Goal: Information Seeking & Learning: Find specific fact

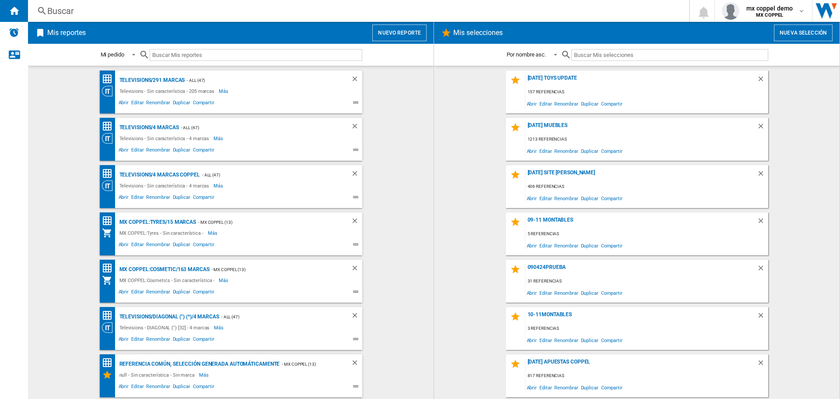
click at [277, 4] on div "Buscar [GEOGRAPHIC_DATA] 0 mx coppel demo MX COPPEL MX COPPEL Mi configuración …" at bounding box center [434, 11] width 812 height 22
click at [273, 11] on div "Buscar" at bounding box center [356, 11] width 619 height 12
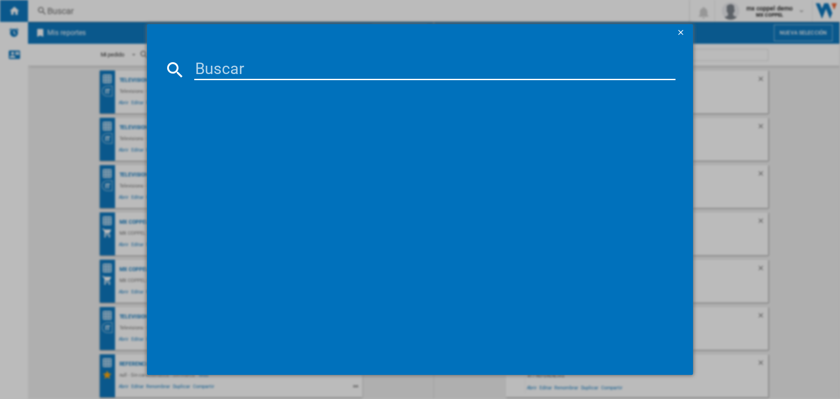
click at [277, 79] on input at bounding box center [434, 69] width 481 height 21
paste input "FV5285"
type input "FV5285"
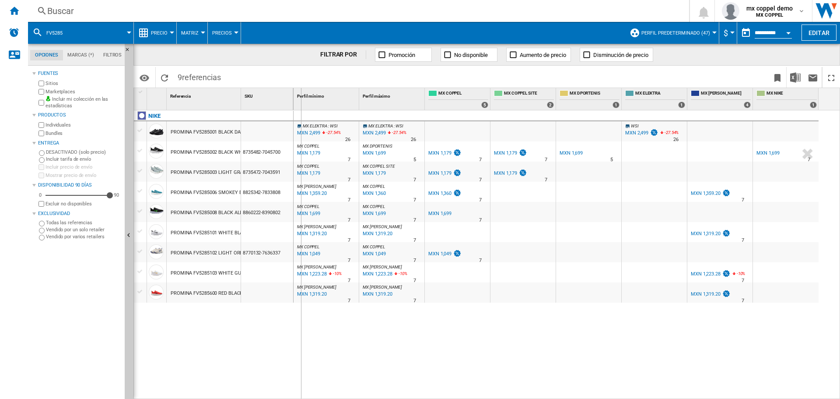
drag, startPoint x: 241, startPoint y: 95, endPoint x: 301, endPoint y: 98, distance: 59.1
click at [301, 98] on div "1 Referencia 1 SKU 1 NIKE PROMINA FV5285001 BLACK DARK SMOKE GRAY ALL SIZES PRO…" at bounding box center [487, 243] width 706 height 310
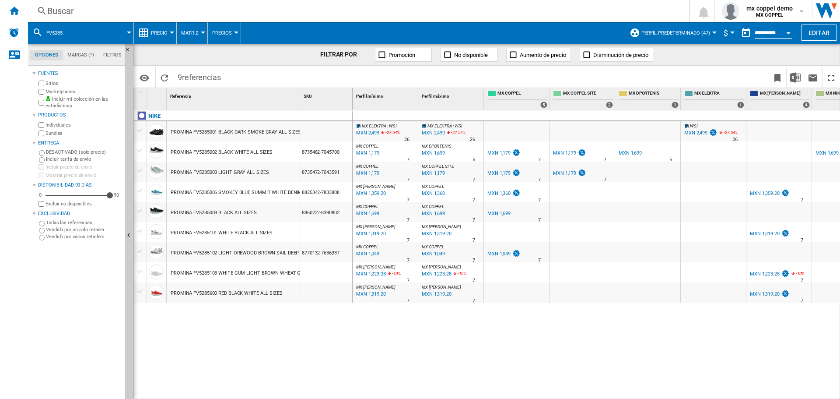
click at [249, 154] on div "PROMINA FV5285002 BLACK WHITE ALL SIZES" at bounding box center [222, 152] width 102 height 20
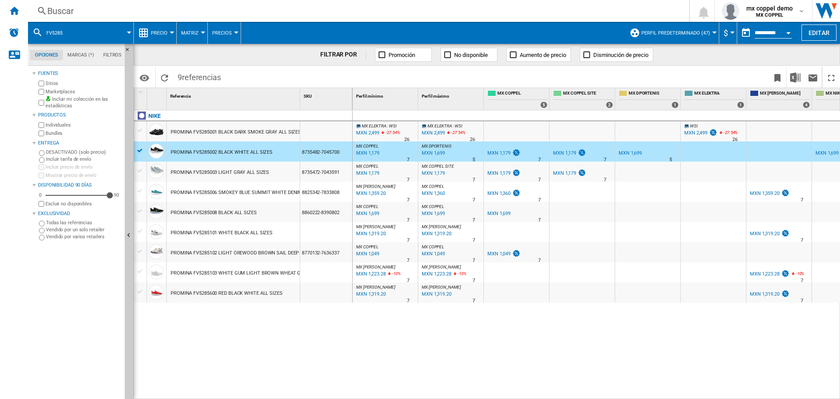
click at [497, 153] on div "MXN 1,179" at bounding box center [498, 153] width 23 height 6
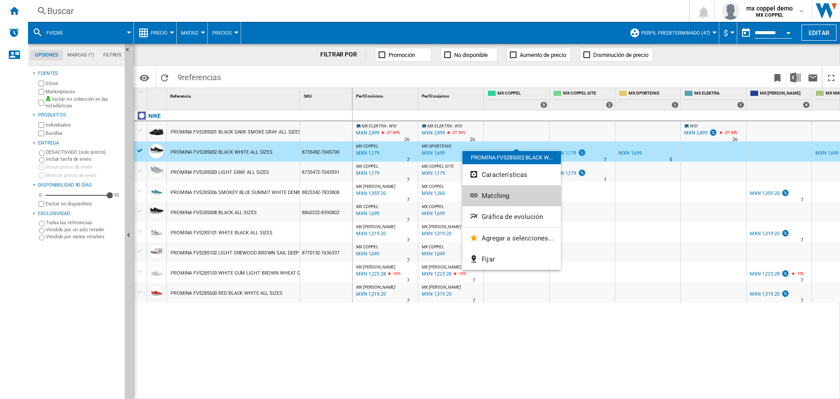
drag, startPoint x: 523, startPoint y: 150, endPoint x: 493, endPoint y: 195, distance: 53.6
click at [493, 195] on span "Matching" at bounding box center [496, 196] width 28 height 8
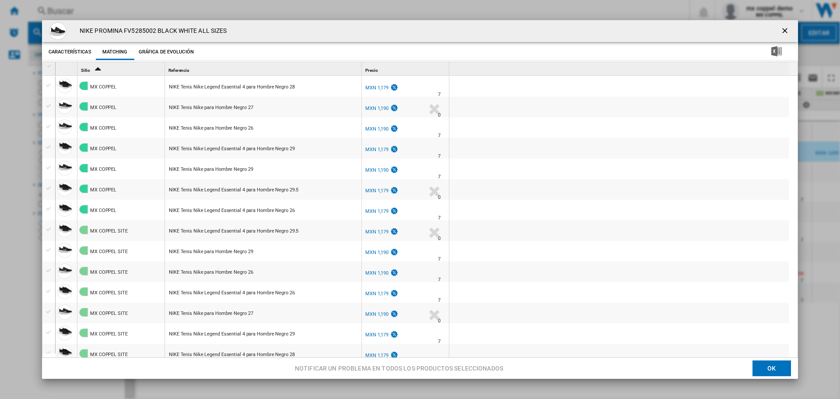
click at [371, 86] on div "MXN 1,179" at bounding box center [376, 88] width 23 height 6
click at [382, 108] on div "MXN 1,190" at bounding box center [376, 108] width 23 height 6
drag, startPoint x: 81, startPoint y: 31, endPoint x: 259, endPoint y: 39, distance: 177.8
click at [259, 39] on div "NIKE PROMINA FV5285002 BLACK WHITE ALL SIZES" at bounding box center [420, 31] width 756 height 22
click at [304, 34] on div "NIKE PROMINA FV5285002 BLACK WHITE ALL SIZES" at bounding box center [420, 31] width 756 height 22
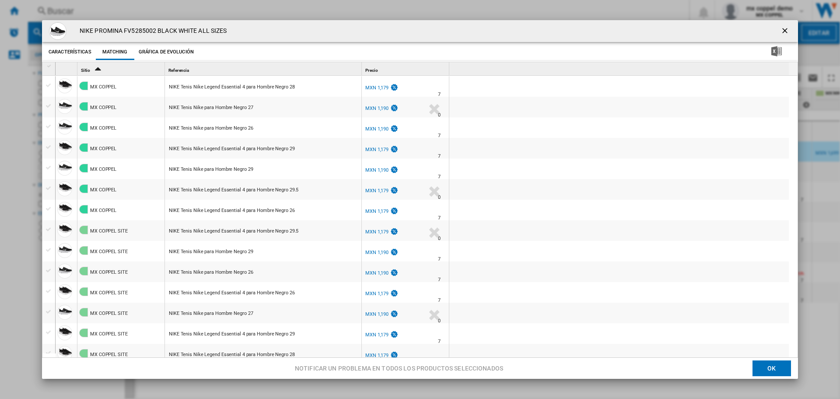
click at [371, 85] on div "MXN 1,179" at bounding box center [376, 88] width 23 height 6
click at [780, 28] on ng-md-icon "getI18NText('BUTTONS.CLOSE_DIALOG')" at bounding box center [785, 31] width 10 height 10
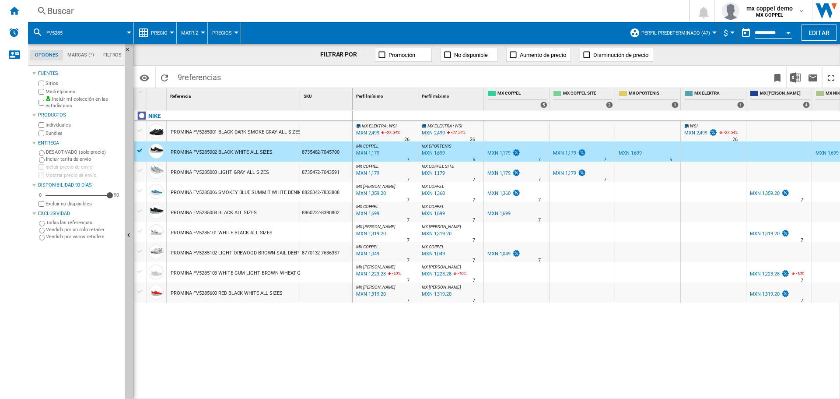
click at [272, 8] on div "Buscar" at bounding box center [356, 11] width 619 height 12
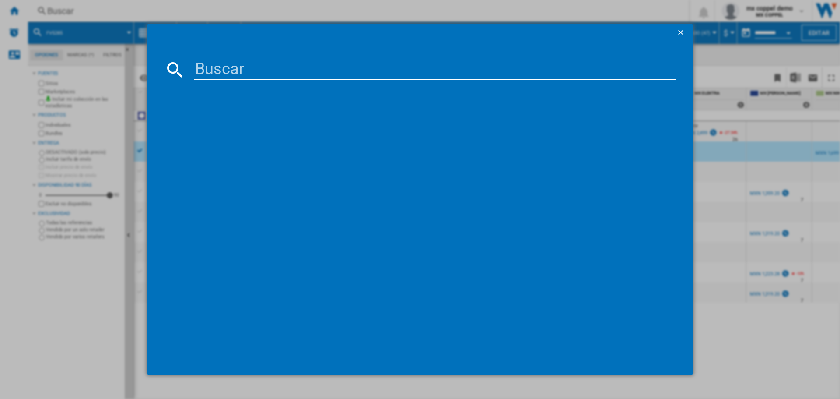
paste input "882088"
click at [259, 73] on input "882088" at bounding box center [434, 69] width 481 height 21
type input "8820882"
click at [681, 29] on ng-md-icon "getI18NText('BUTTONS.CLOSE_DIALOG')" at bounding box center [681, 33] width 10 height 10
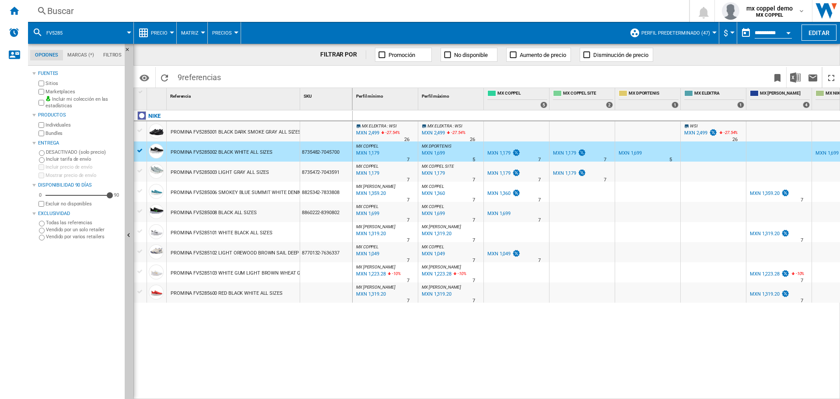
click at [245, 8] on div "Buscar" at bounding box center [356, 11] width 619 height 12
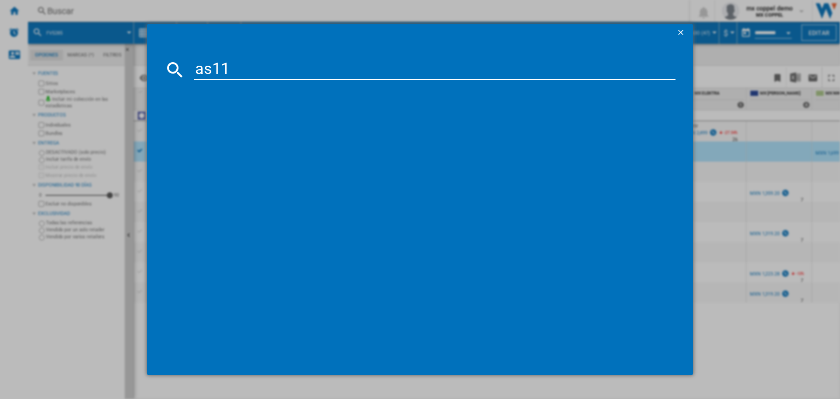
type input "as11l"
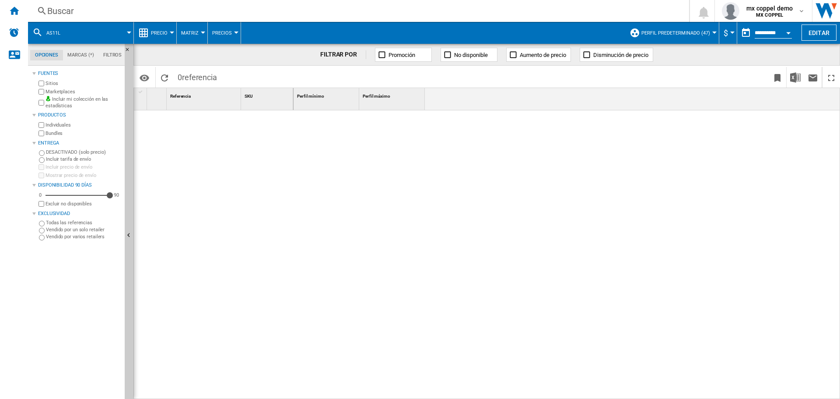
click at [173, 11] on div "Buscar" at bounding box center [356, 11] width 619 height 12
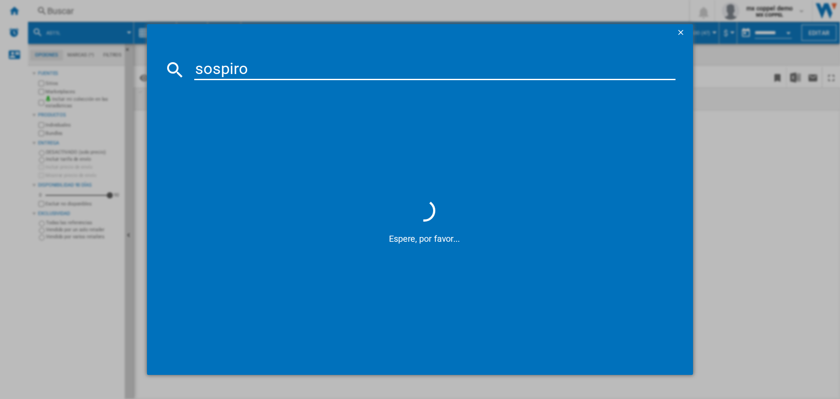
type input "sospiro"
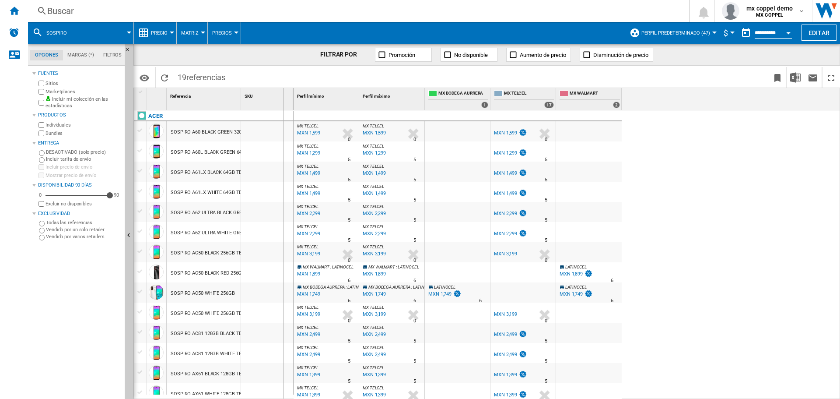
drag, startPoint x: 241, startPoint y: 93, endPoint x: 283, endPoint y: 95, distance: 42.1
click at [283, 95] on div "SKU 1" at bounding box center [267, 99] width 52 height 22
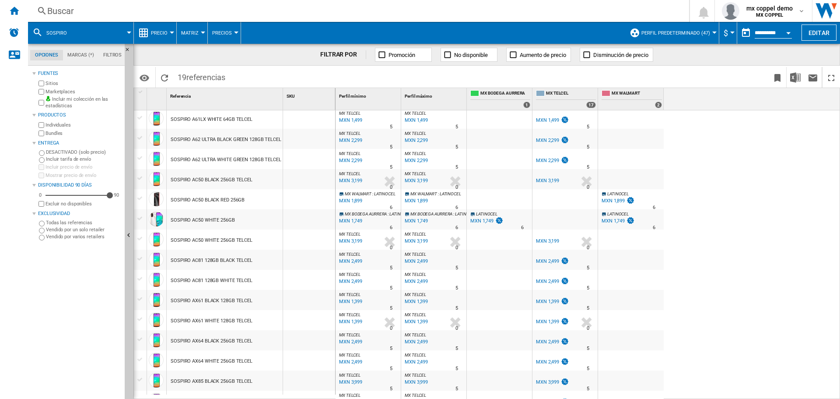
scroll to position [105, 0]
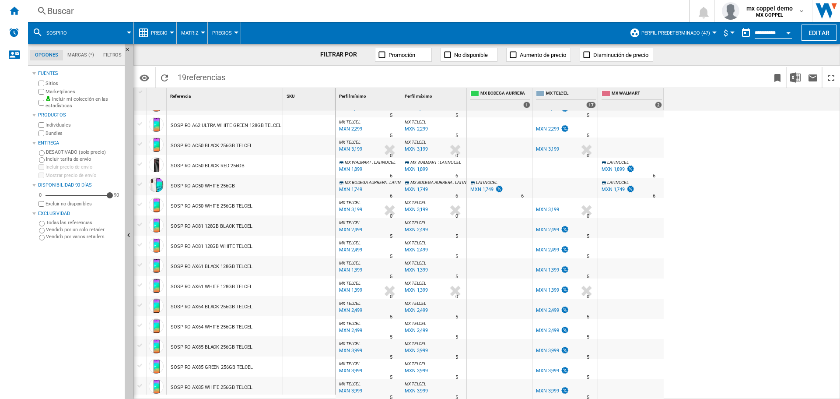
click at [723, 185] on div "MX TELCEL : MX TELCEL -1.0 % MXN 1,599 % N/A 0 MX TELCEL : MX TELCEL MX TELCEL …" at bounding box center [588, 254] width 505 height 289
click at [808, 38] on button "Editar" at bounding box center [818, 32] width 35 height 16
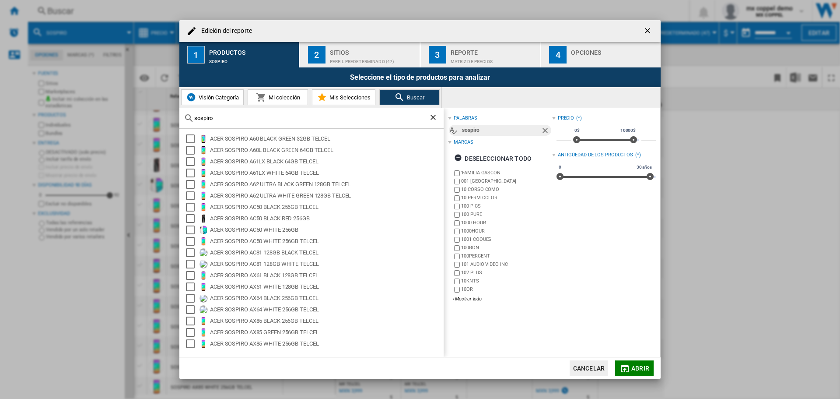
click at [290, 95] on span "Mi colección" at bounding box center [283, 97] width 34 height 7
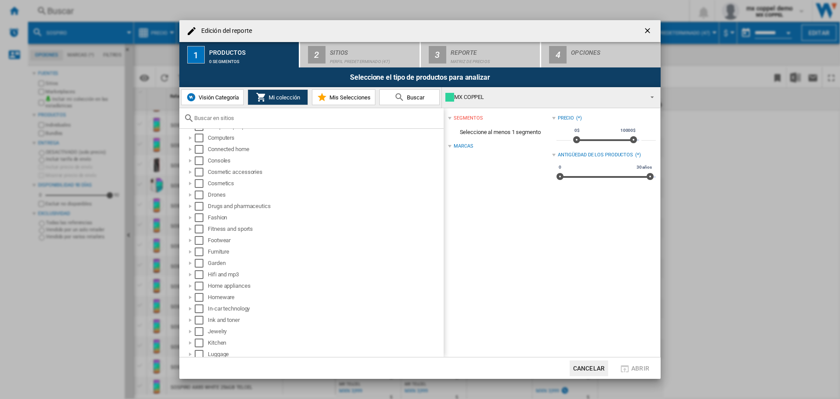
scroll to position [146, 0]
click at [230, 92] on button "Visión Categoría" at bounding box center [212, 97] width 63 height 16
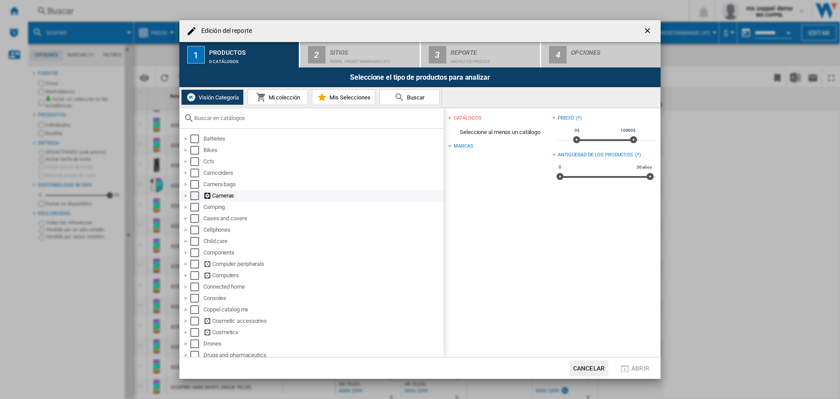
scroll to position [73, 0]
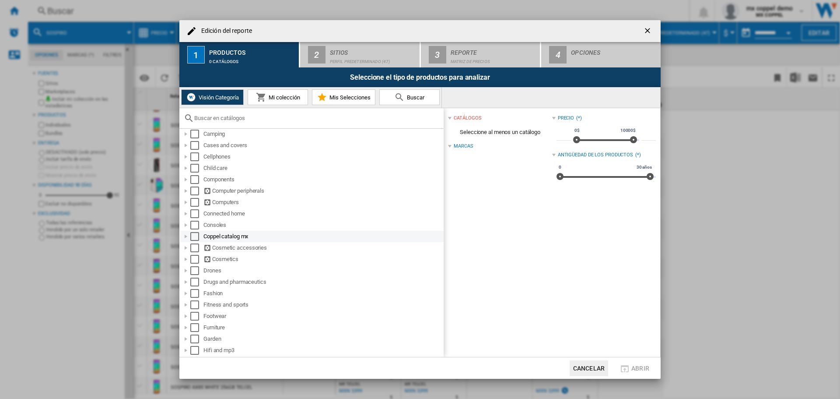
click at [187, 235] on div at bounding box center [186, 236] width 9 height 9
click at [193, 238] on div "Select" at bounding box center [194, 236] width 9 height 9
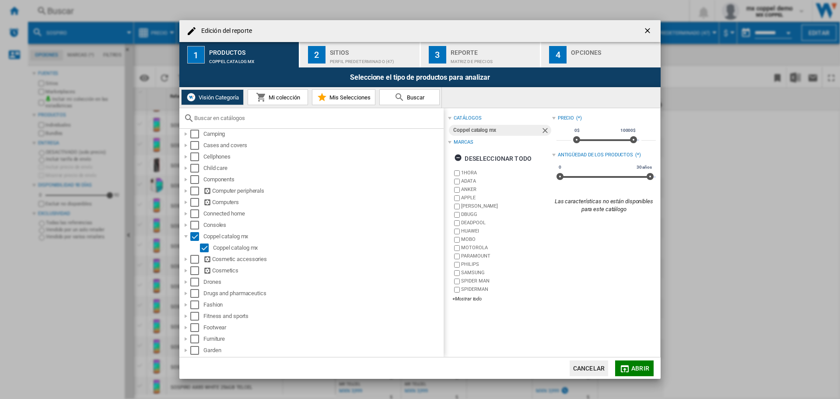
click at [635, 362] on button "Abrir" at bounding box center [634, 368] width 38 height 16
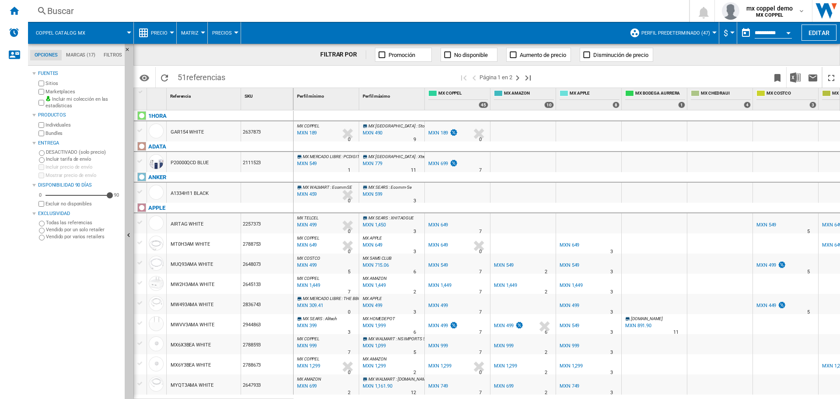
click at [84, 34] on button "Coppel catalog mx" at bounding box center [65, 33] width 58 height 22
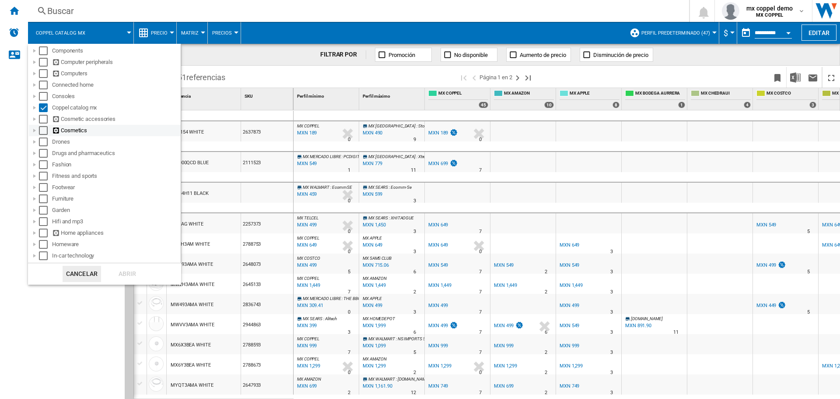
scroll to position [146, 0]
click at [37, 119] on div at bounding box center [34, 119] width 9 height 9
click at [79, 276] on button "Cancelar" at bounding box center [82, 274] width 38 height 16
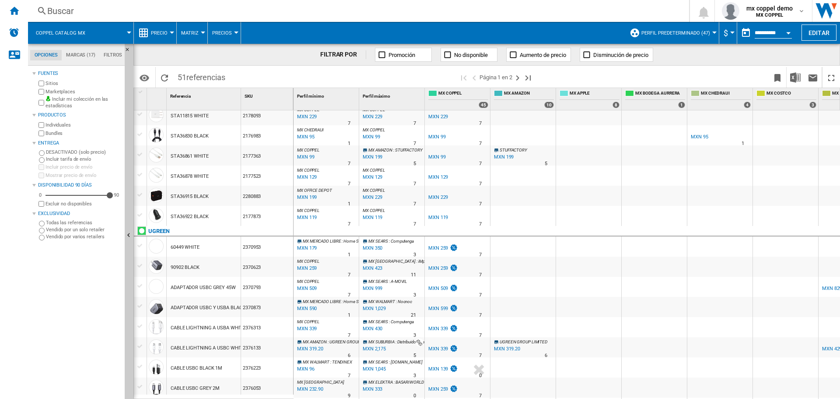
scroll to position [180, 0]
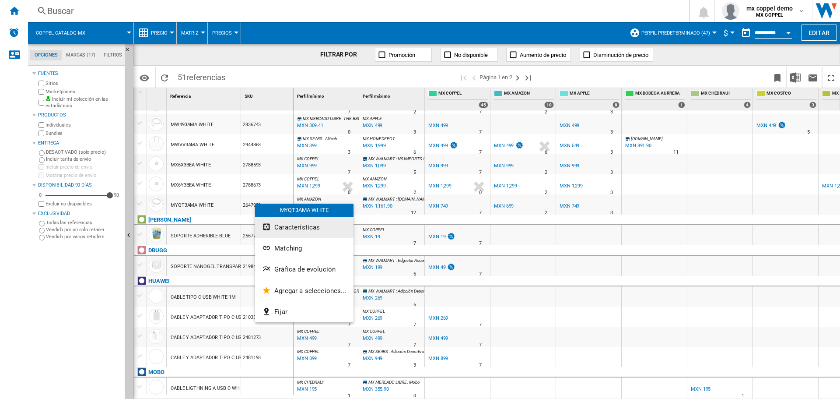
click at [288, 227] on span "Características" at bounding box center [296, 227] width 45 height 8
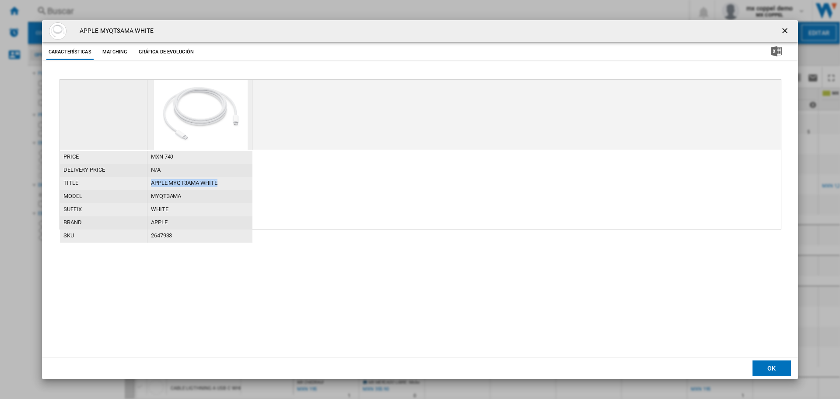
drag, startPoint x: 152, startPoint y: 181, endPoint x: 224, endPoint y: 181, distance: 71.3
click at [224, 181] on div "APPLE MYQT3AMA WHITE" at bounding box center [199, 183] width 105 height 13
copy div "APPLE MYQT3AMA WHITE"
click at [774, 370] on button "OK" at bounding box center [771, 368] width 38 height 16
